Goal: Check status: Check status

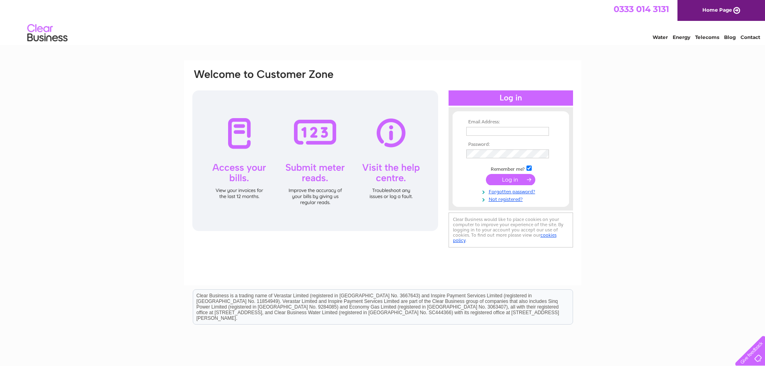
type input "[PERSON_NAME][EMAIL_ADDRESS][DOMAIN_NAME]"
click at [516, 180] on input "submit" at bounding box center [510, 179] width 49 height 11
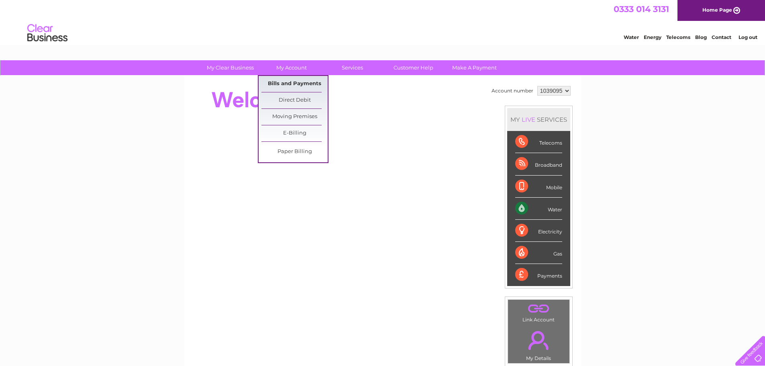
click at [300, 82] on link "Bills and Payments" at bounding box center [294, 84] width 66 height 16
